Goal: Task Accomplishment & Management: Manage account settings

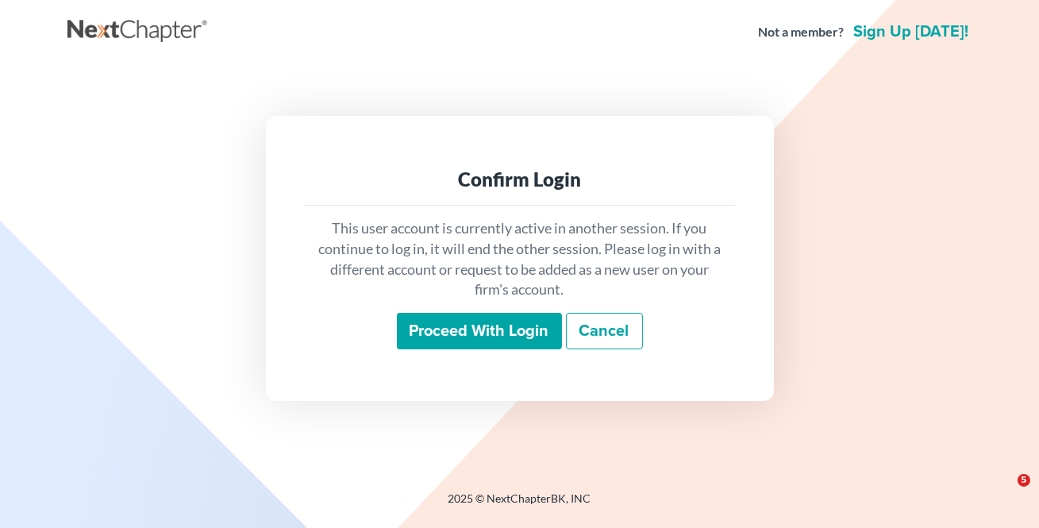
click at [495, 316] on input "Proceed with login" at bounding box center [479, 331] width 165 height 37
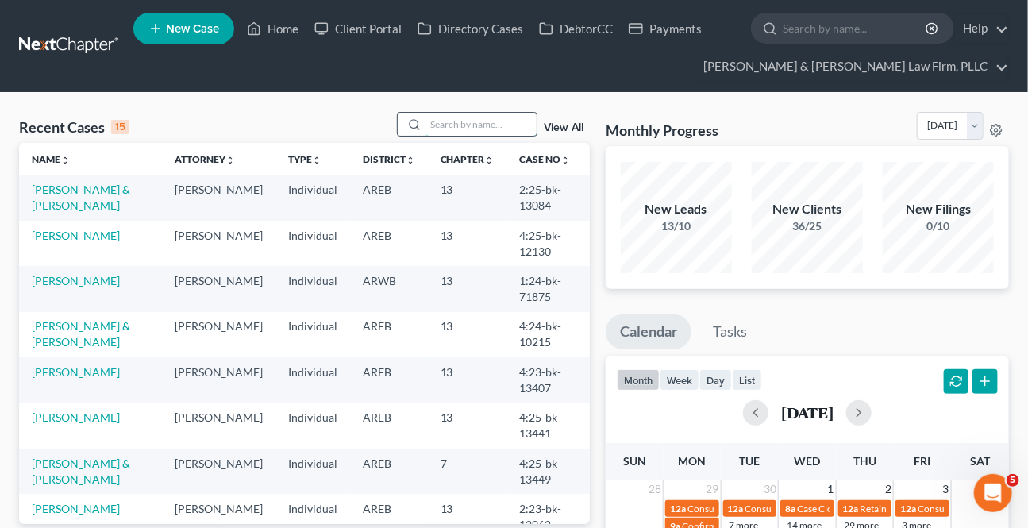
click at [452, 121] on input "search" at bounding box center [481, 124] width 111 height 23
type input "[PERSON_NAME]"
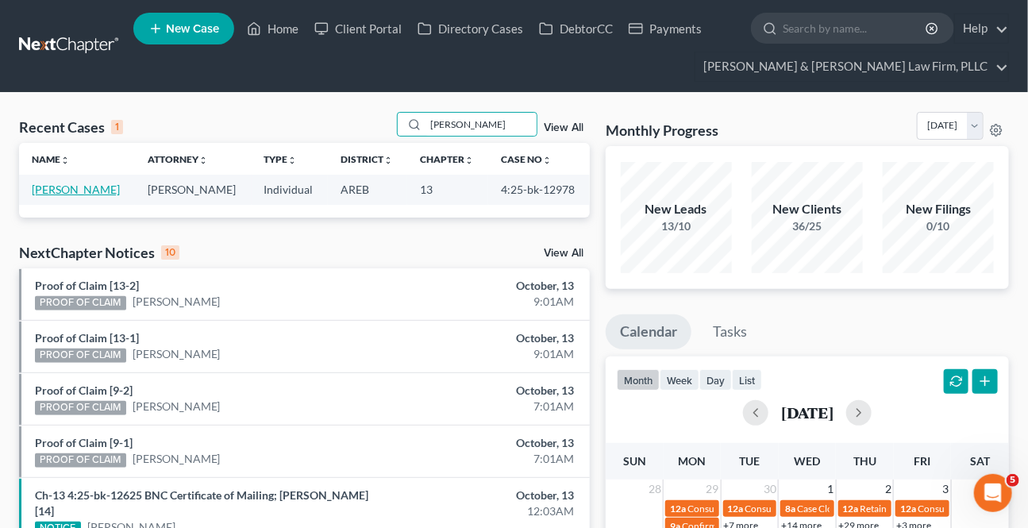
click at [87, 185] on link "[PERSON_NAME]" at bounding box center [76, 189] width 88 height 13
select select "2"
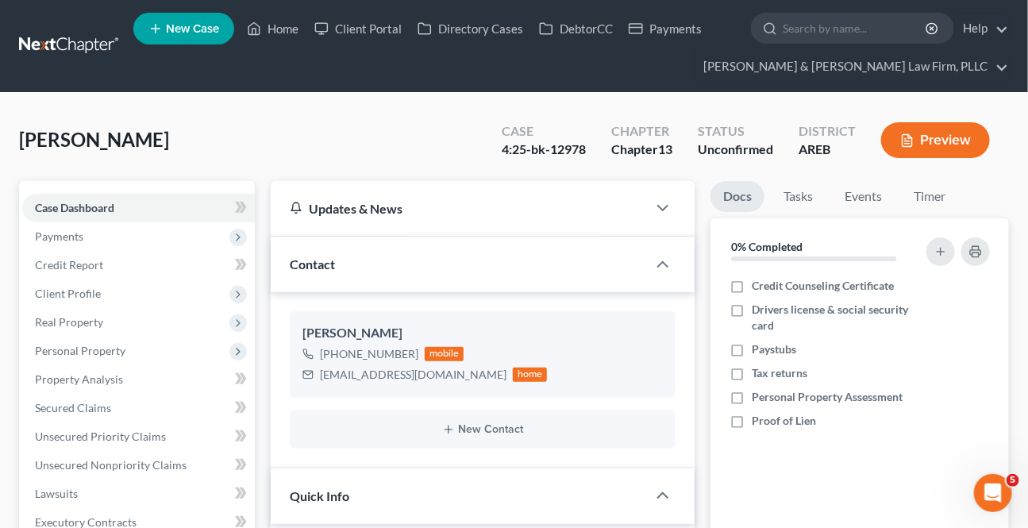
scroll to position [360, 0]
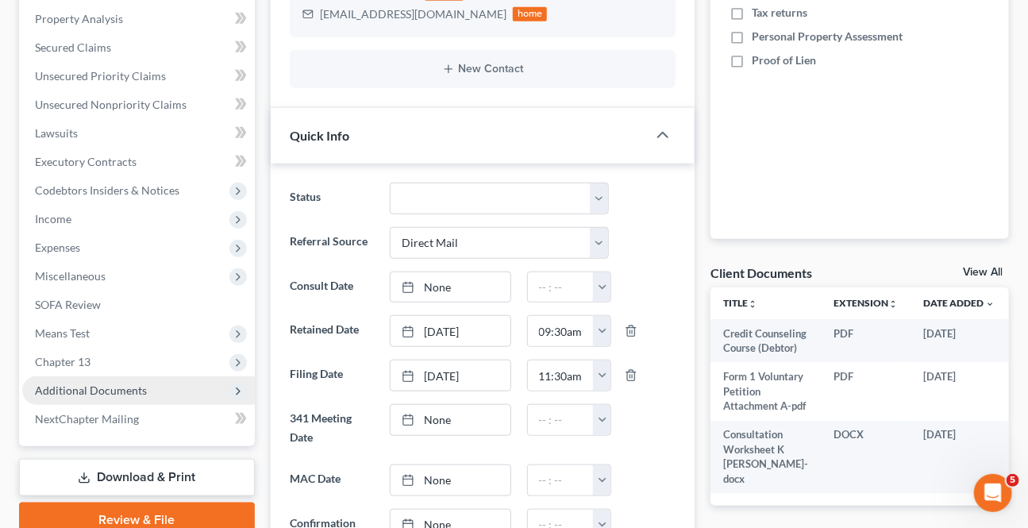
click at [116, 388] on span "Additional Documents" at bounding box center [91, 390] width 112 height 13
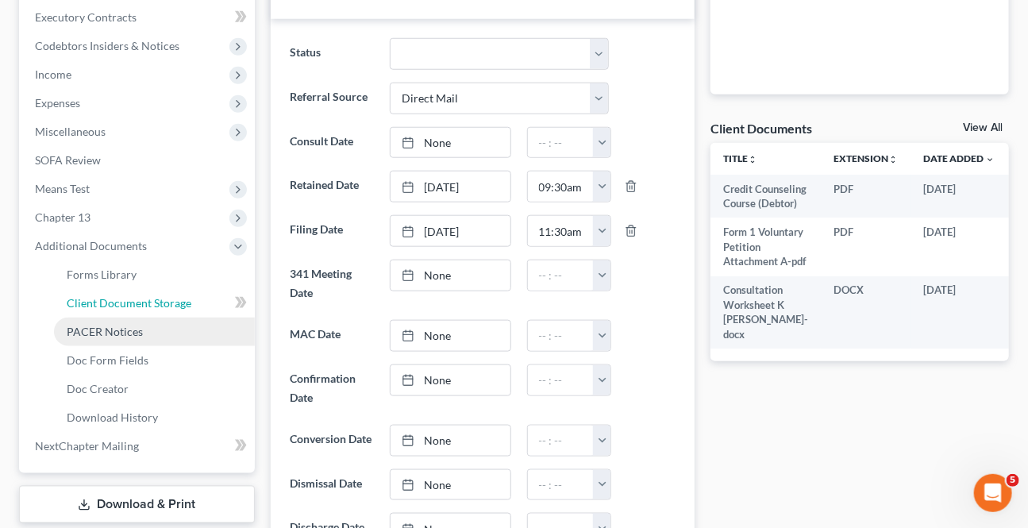
drag, startPoint x: 127, startPoint y: 310, endPoint x: 115, endPoint y: 326, distance: 19.8
click at [127, 310] on link "Client Document Storage" at bounding box center [154, 303] width 201 height 29
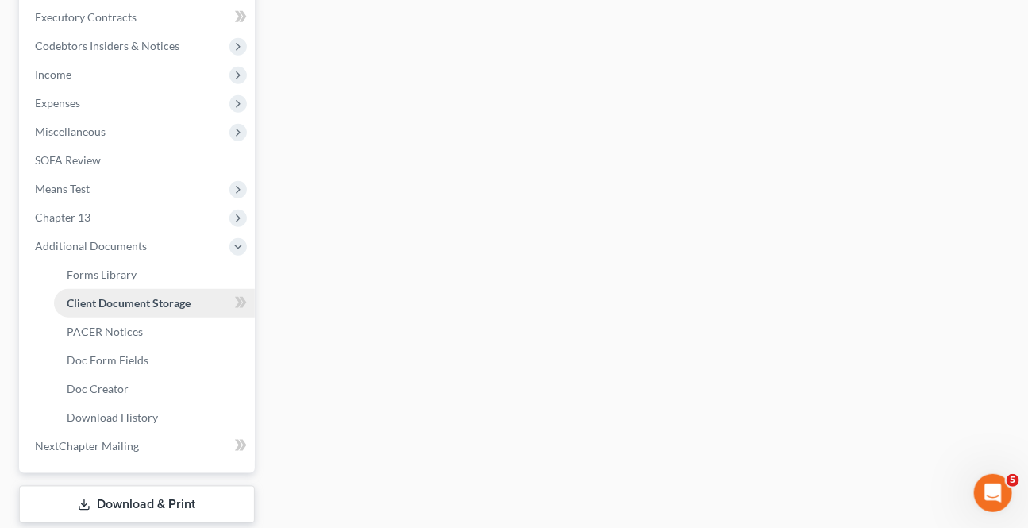
select select "0"
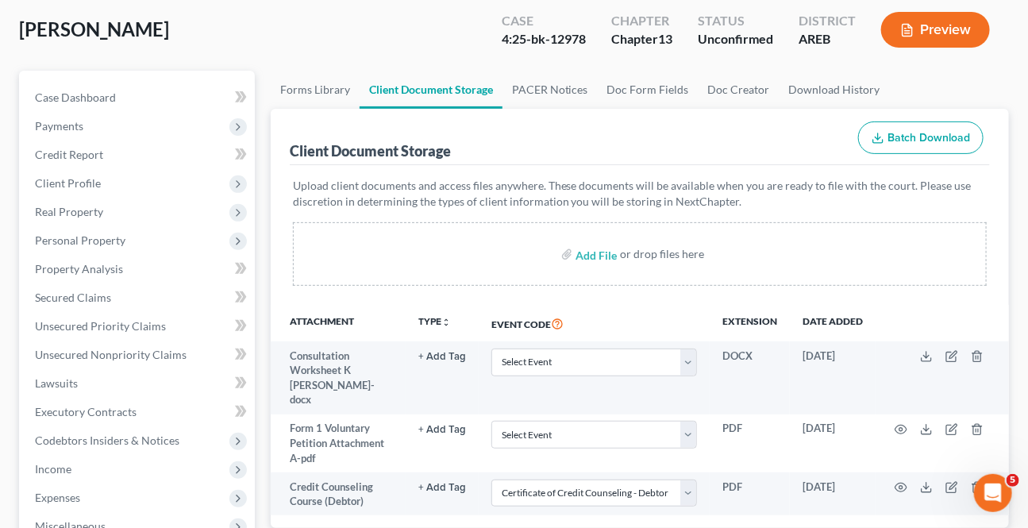
click at [112, 330] on ul "Case Dashboard Payments Invoices Payments Payments Credit Report Client Profile" at bounding box center [138, 469] width 233 height 772
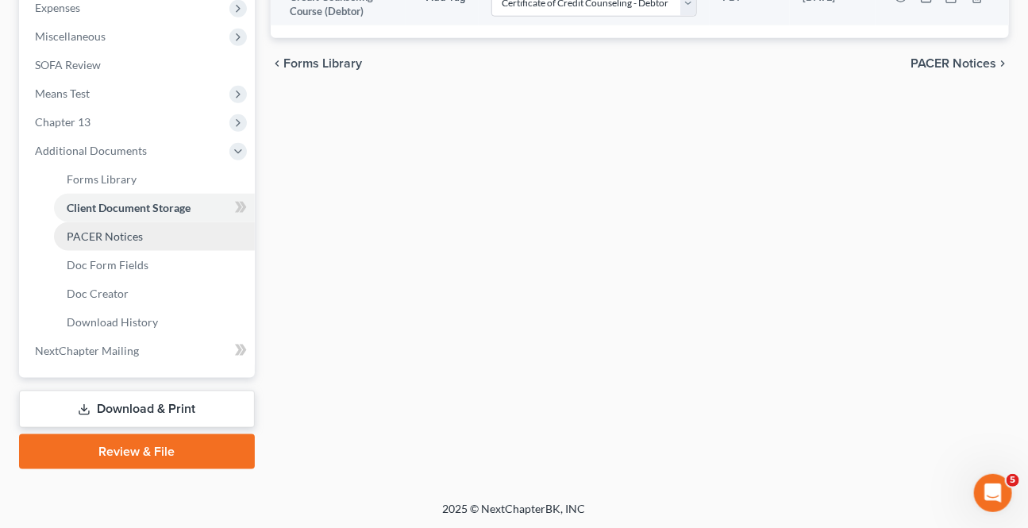
click at [102, 239] on span "PACER Notices" at bounding box center [105, 235] width 76 height 13
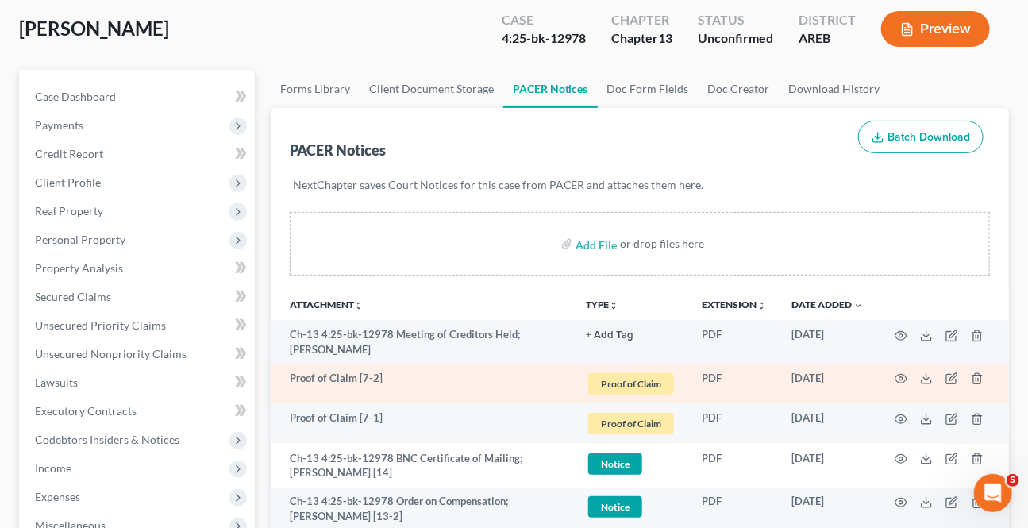
scroll to position [144, 0]
